Goal: Navigation & Orientation: Find specific page/section

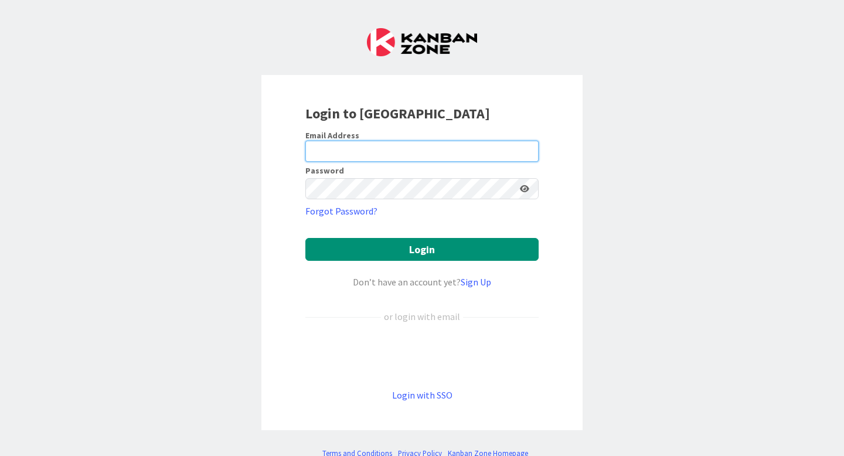
click at [336, 153] on input "email" at bounding box center [421, 151] width 233 height 21
type input "[PERSON_NAME][EMAIL_ADDRESS][PERSON_NAME][DOMAIN_NAME]"
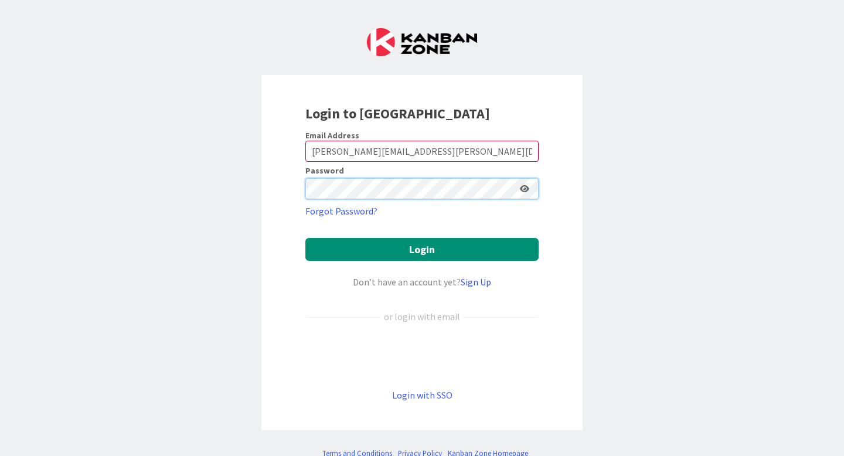
click at [305, 238] on button "Login" at bounding box center [421, 249] width 233 height 23
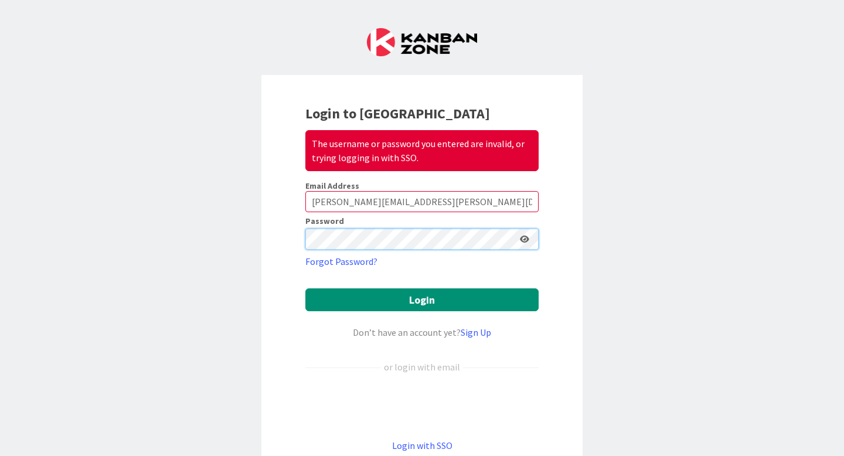
click at [305, 288] on button "Login" at bounding box center [421, 299] width 233 height 23
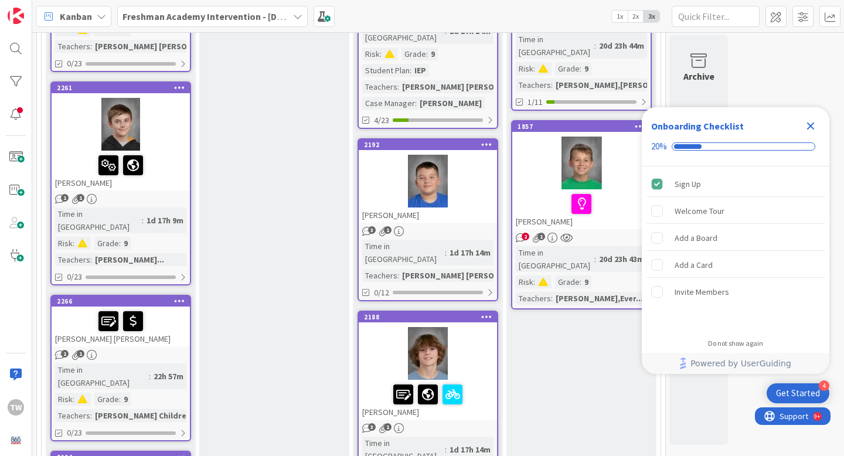
scroll to position [315, 0]
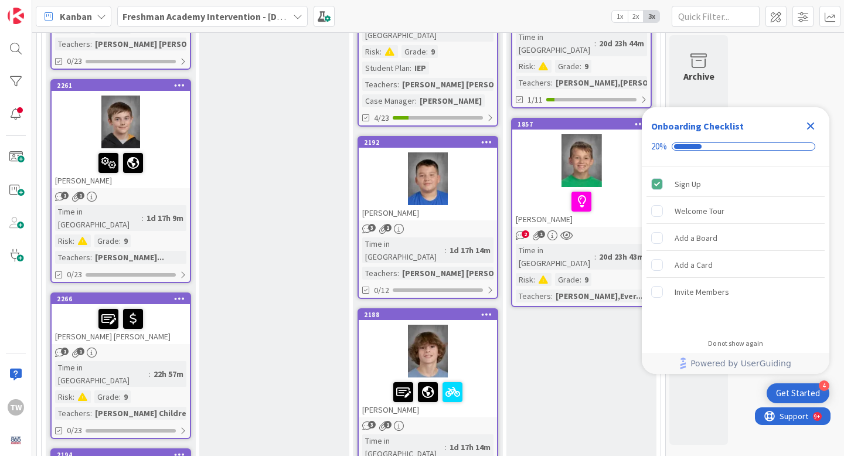
click at [159, 159] on div at bounding box center [120, 163] width 131 height 25
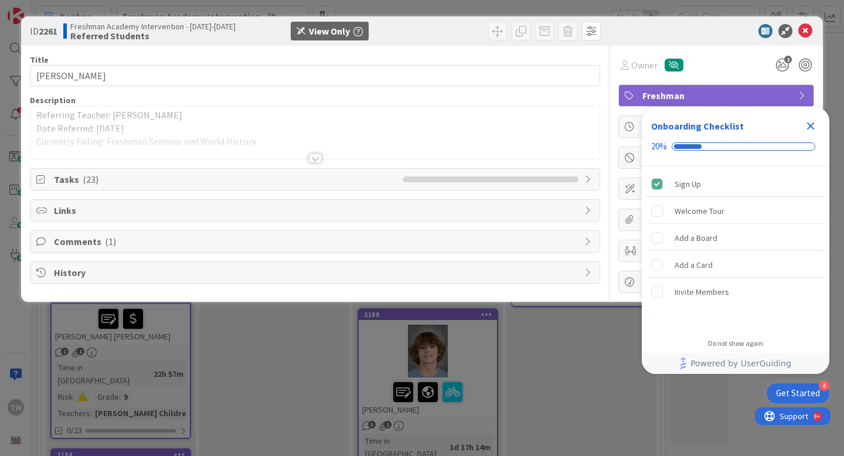
click at [812, 125] on icon "Close Checklist" at bounding box center [810, 126] width 14 height 14
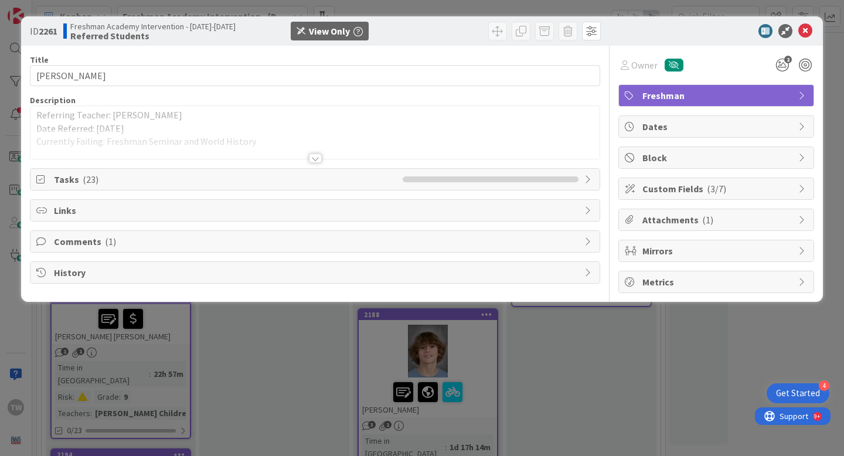
click at [315, 160] on div at bounding box center [315, 157] width 13 height 9
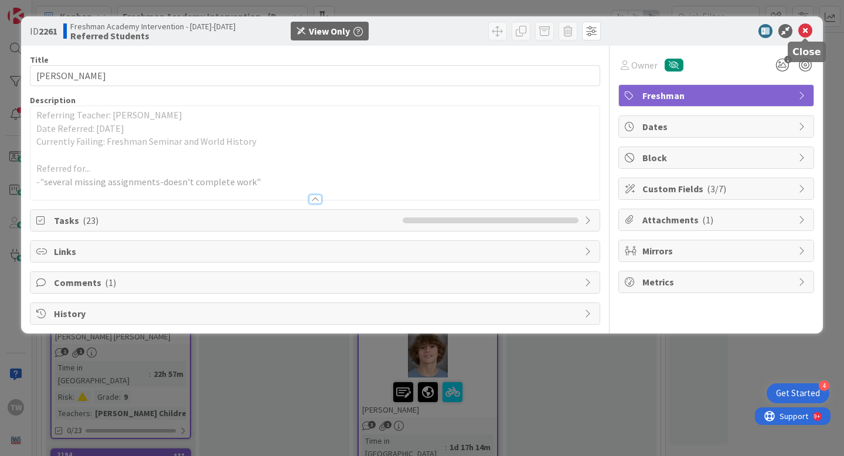
click at [804, 28] on icon at bounding box center [805, 31] width 14 height 14
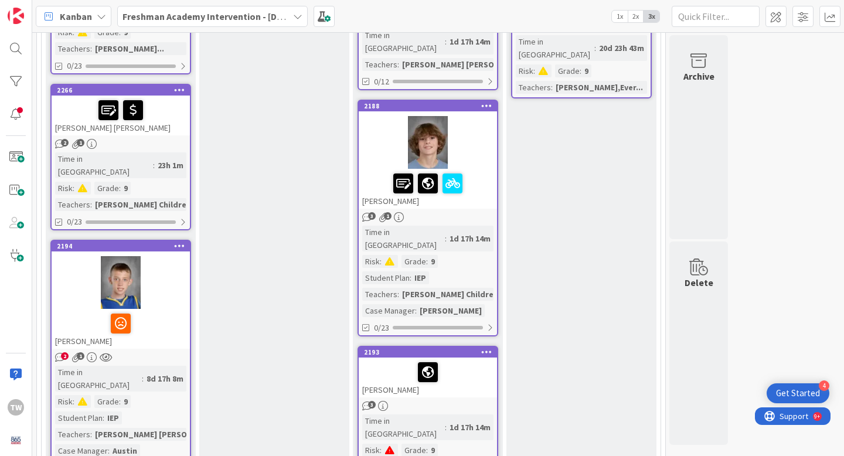
scroll to position [533, 0]
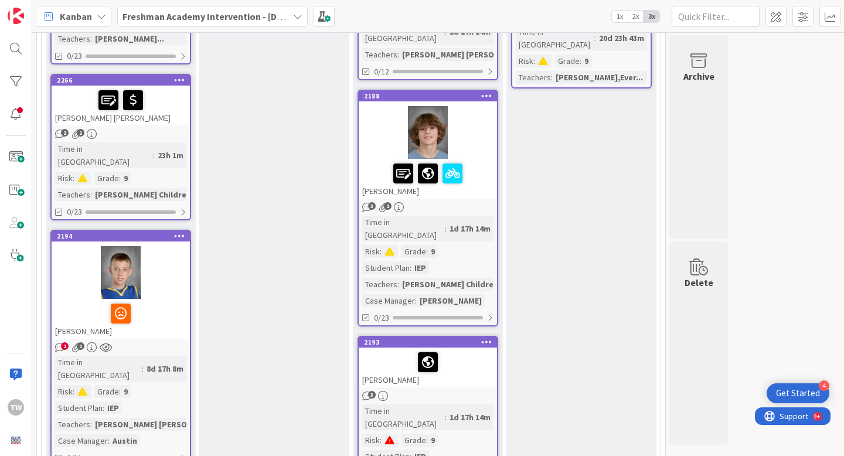
click at [154, 301] on div at bounding box center [120, 313] width 131 height 25
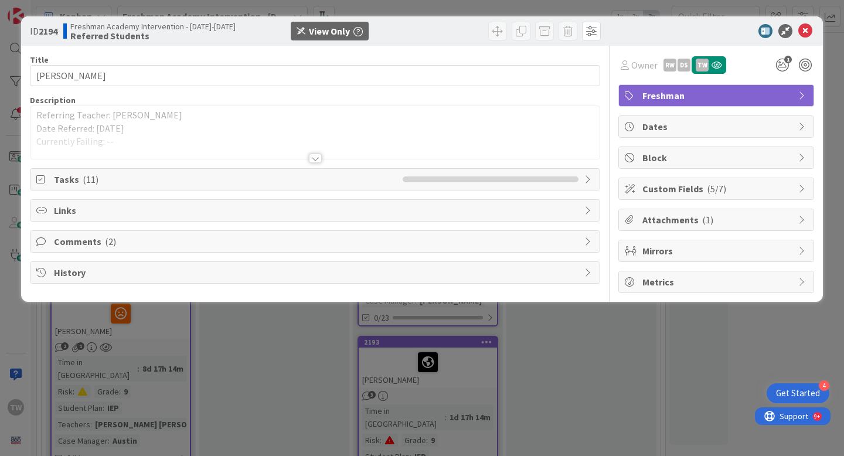
click at [319, 156] on div at bounding box center [315, 157] width 13 height 9
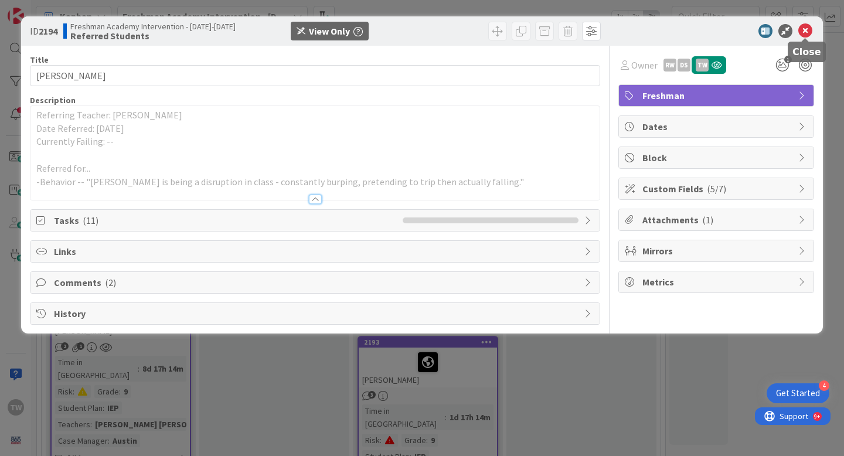
click at [805, 30] on icon at bounding box center [805, 31] width 14 height 14
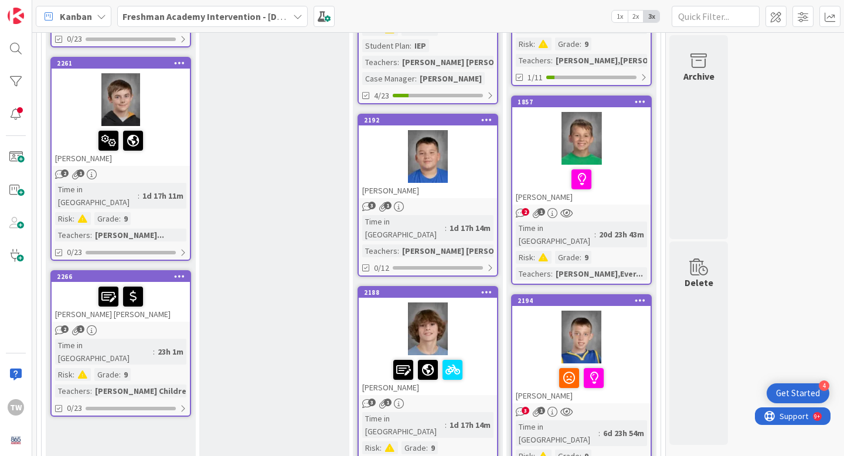
scroll to position [338, 0]
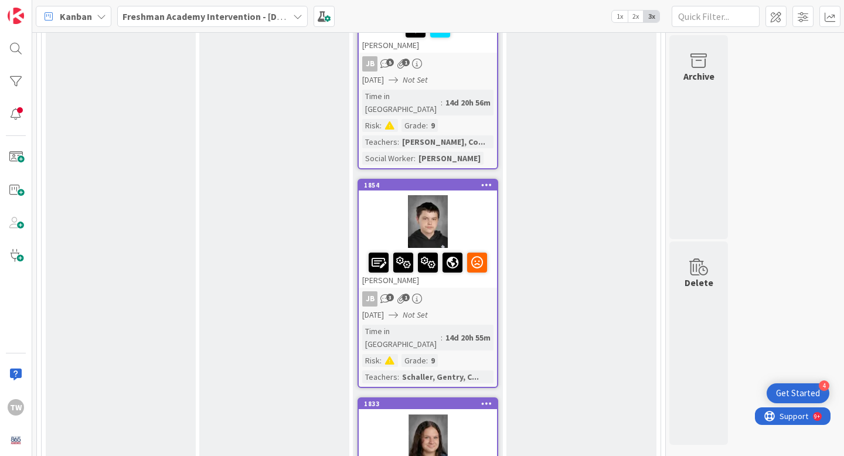
scroll to position [2400, 0]
